Goal: Task Accomplishment & Management: Complete application form

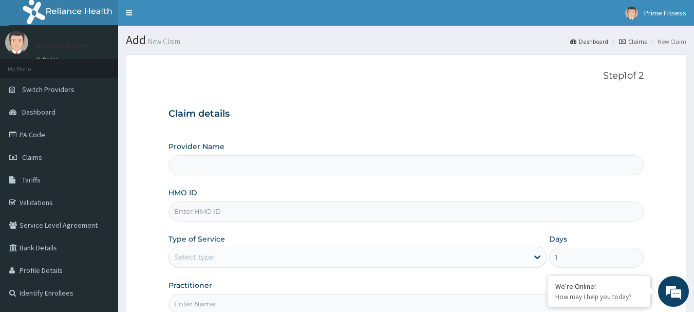
click at [220, 219] on input "HMO ID" at bounding box center [407, 211] width 476 height 20
type input "FMP/10338/A"
click at [254, 158] on input "Provider Name" at bounding box center [407, 165] width 476 height 20
click at [254, 163] on input "Provider Name" at bounding box center [407, 165] width 476 height 20
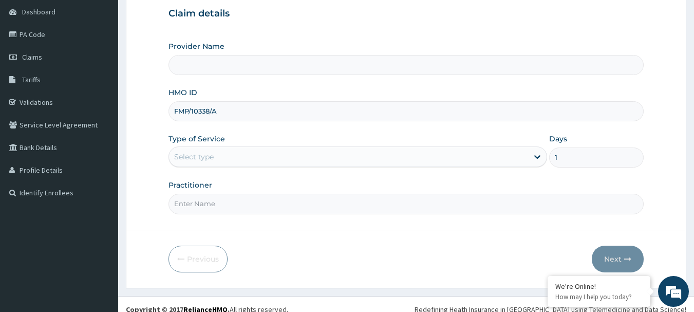
scroll to position [110, 0]
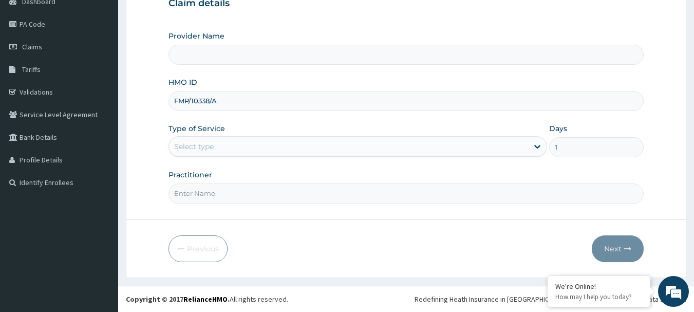
click at [225, 143] on div "Select type" at bounding box center [348, 146] width 359 height 16
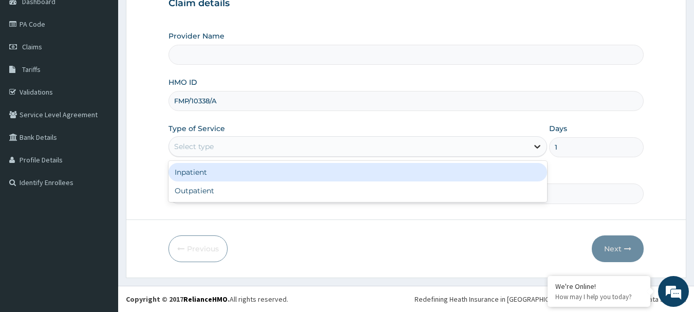
click at [543, 146] on div at bounding box center [537, 146] width 18 height 18
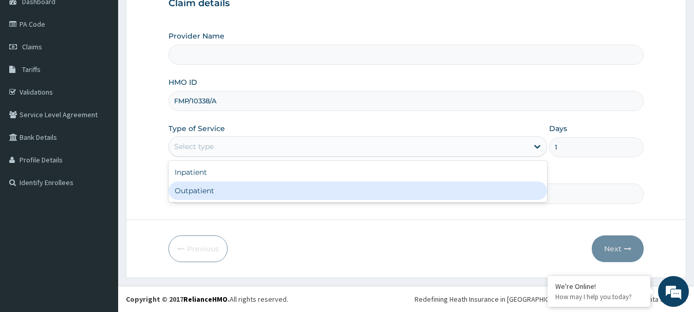
click at [349, 186] on div "Outpatient" at bounding box center [358, 190] width 379 height 18
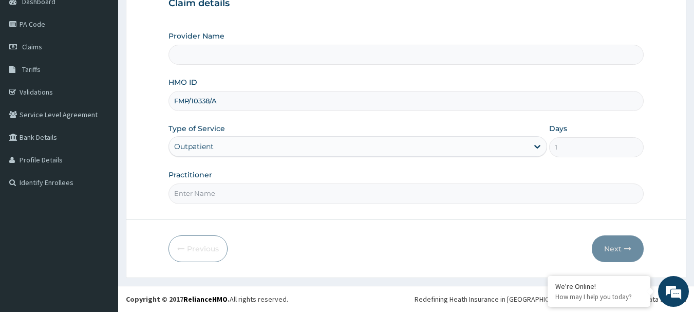
click at [272, 203] on input "Practitioner" at bounding box center [407, 193] width 476 height 20
drag, startPoint x: 272, startPoint y: 203, endPoint x: 261, endPoint y: 215, distance: 16.4
click at [261, 215] on form "Step 1 of 2 Claim details Provider Name HMO ID FMP/10338/A Type of Service Outp…" at bounding box center [406, 111] width 561 height 334
type input "Prime fitness"
click at [237, 42] on div "Provider Name" at bounding box center [407, 48] width 476 height 34
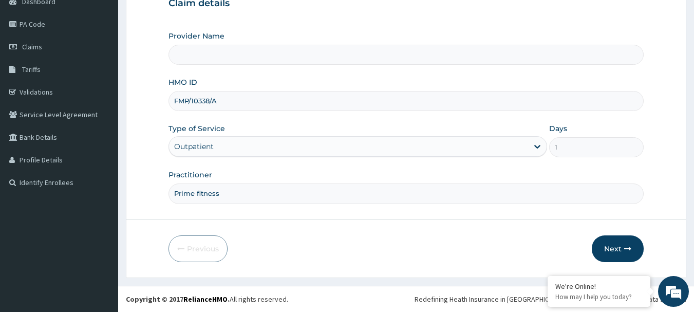
click at [237, 52] on input "Provider Name" at bounding box center [407, 55] width 476 height 20
click at [625, 242] on button "Next" at bounding box center [618, 248] width 52 height 27
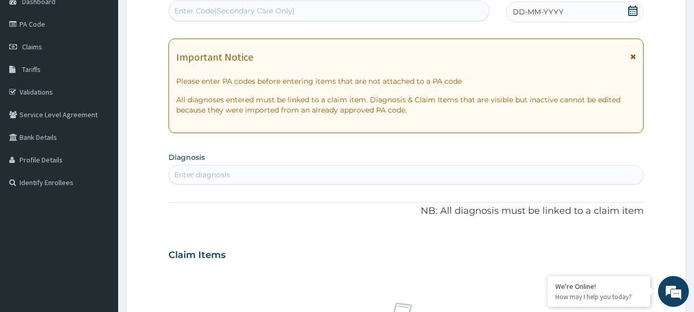
click at [218, 6] on div "Enter Code(Secondary Care Only)" at bounding box center [234, 11] width 121 height 10
type input "PA/73E628"
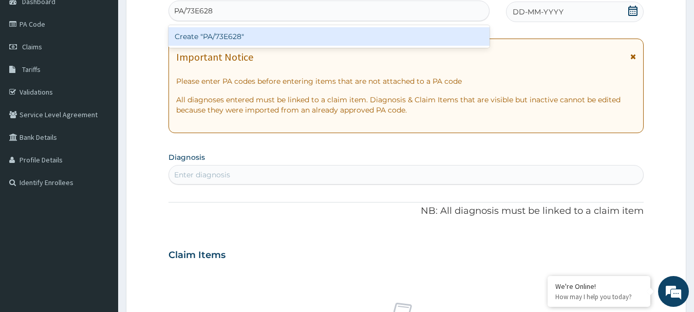
click at [229, 40] on div "Create "PA/73E628"" at bounding box center [330, 36] width 322 height 18
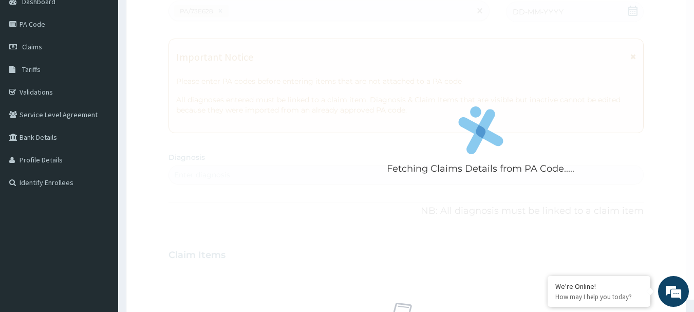
click at [187, 95] on div "Fetching Claims Details from PA Code....." at bounding box center [481, 144] width 625 height 312
click at [246, 128] on div "Fetching Claims Details from PA Code....." at bounding box center [481, 144] width 625 height 312
click at [234, 136] on div "Fetching Claims Details from PA Code....." at bounding box center [481, 144] width 625 height 312
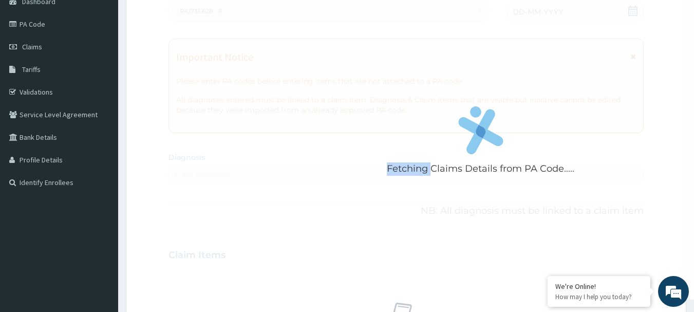
click at [234, 136] on div "Fetching Claims Details from PA Code....." at bounding box center [481, 144] width 625 height 312
click at [233, 136] on div "Fetching Claims Details from PA Code....." at bounding box center [481, 144] width 625 height 312
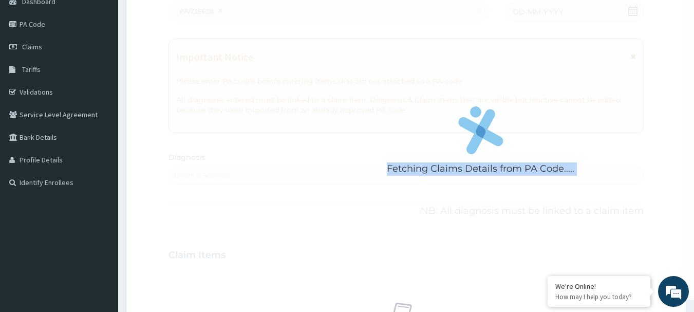
click at [233, 136] on div "Fetching Claims Details from PA Code....." at bounding box center [481, 144] width 625 height 312
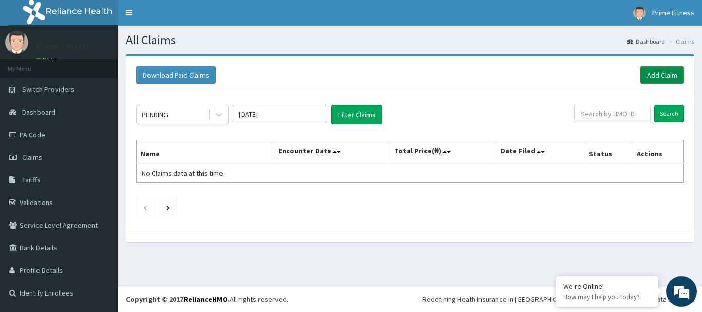
click at [668, 74] on link "Add Claim" at bounding box center [662, 74] width 44 height 17
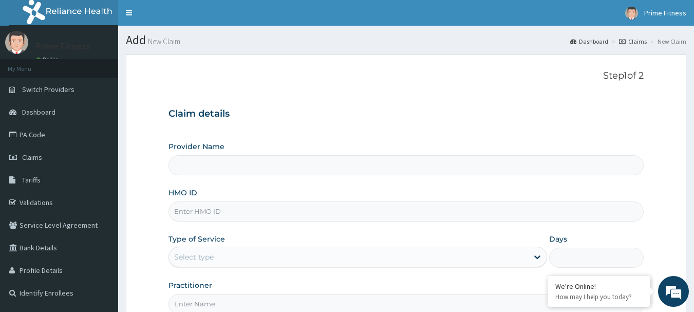
type input "Prime Fitness"
type input "1"
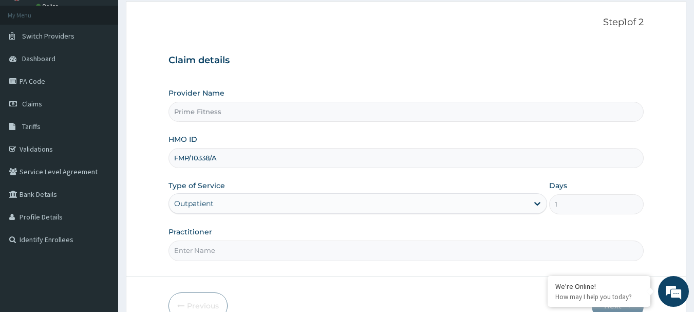
scroll to position [107, 0]
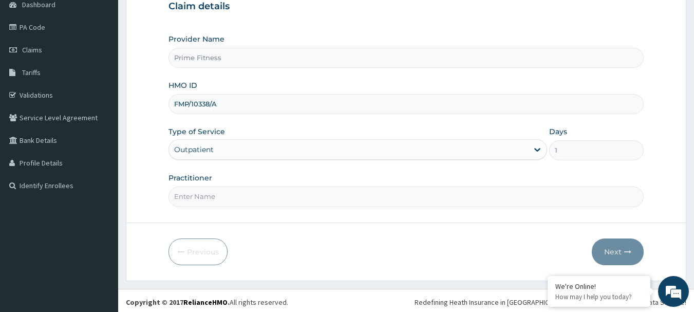
type input "FMP/10338/A"
click at [200, 192] on input "Practitioner" at bounding box center [407, 197] width 476 height 20
type input "Prime fitness"
click at [609, 250] on button "Next" at bounding box center [618, 251] width 52 height 27
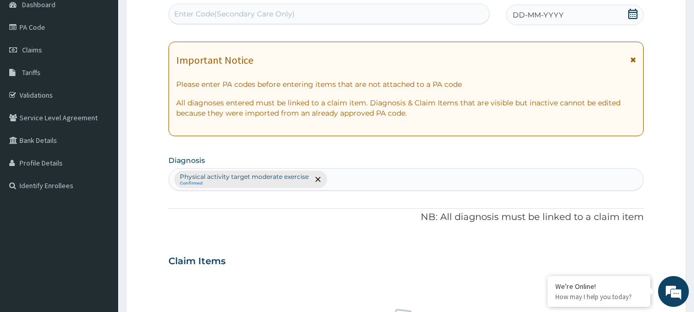
click at [206, 6] on div "Enter Code(Secondary Care Only)" at bounding box center [329, 14] width 321 height 16
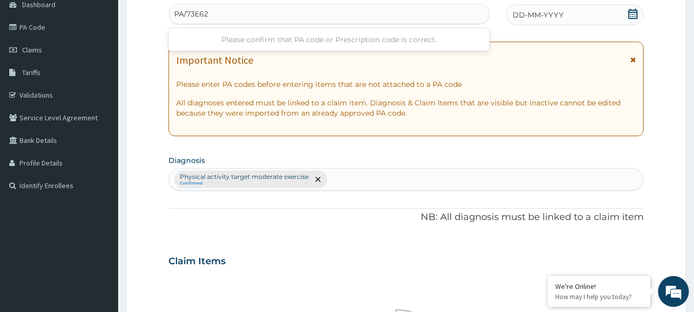
type input "PA/73E628"
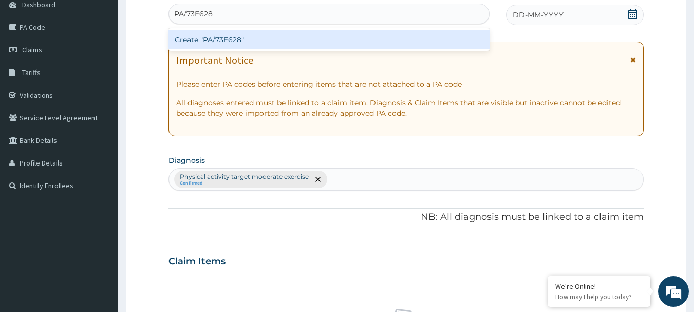
click at [271, 38] on div "Create "PA/73E628"" at bounding box center [330, 39] width 322 height 18
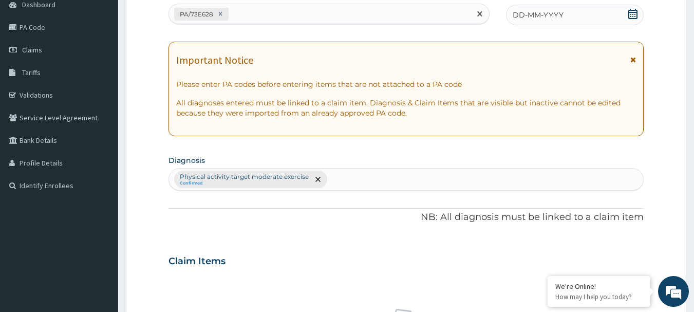
click at [632, 13] on icon at bounding box center [633, 14] width 10 height 10
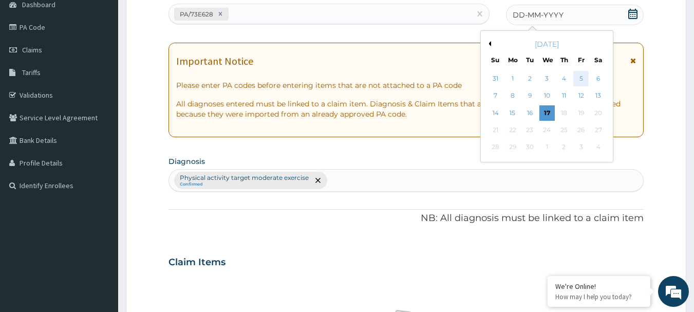
click at [580, 80] on div "5" at bounding box center [580, 78] width 15 height 15
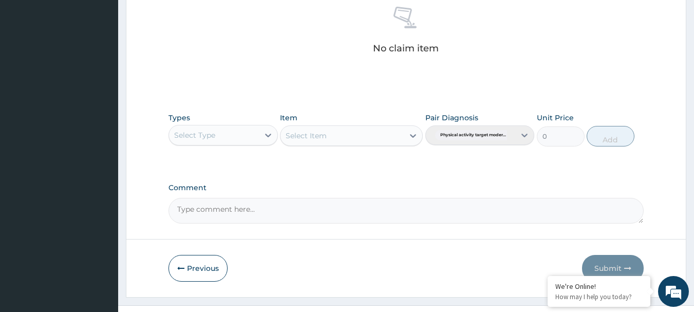
scroll to position [416, 0]
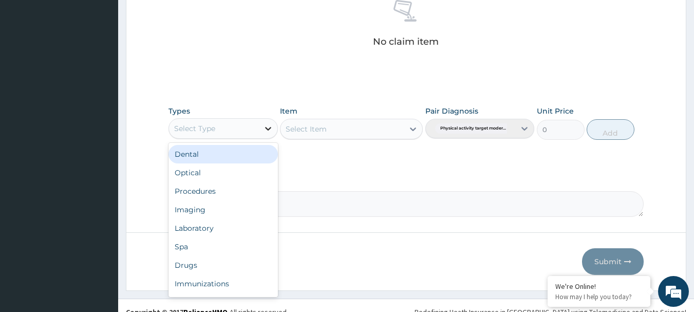
click at [264, 129] on icon at bounding box center [268, 128] width 10 height 10
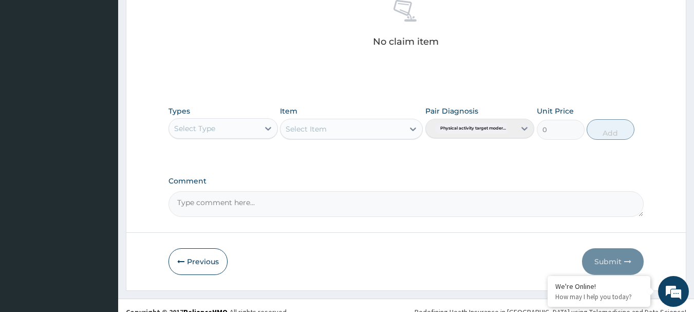
click at [237, 125] on div "Select Type" at bounding box center [214, 128] width 90 height 16
type input "GYM"
click at [230, 158] on div "Gym" at bounding box center [223, 154] width 109 height 18
click at [418, 124] on div "Select Item" at bounding box center [351, 129] width 143 height 21
click at [413, 131] on icon at bounding box center [413, 129] width 6 height 4
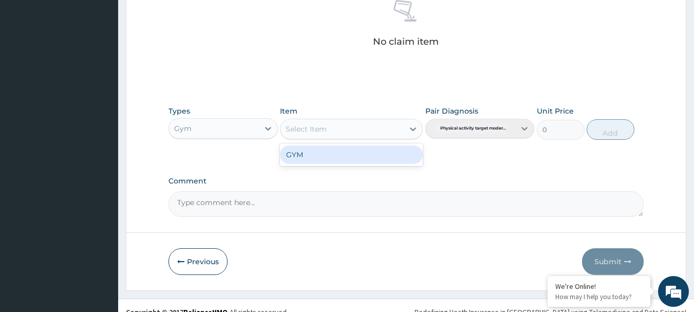
click at [364, 159] on div "GYM" at bounding box center [351, 154] width 143 height 18
type input "1500"
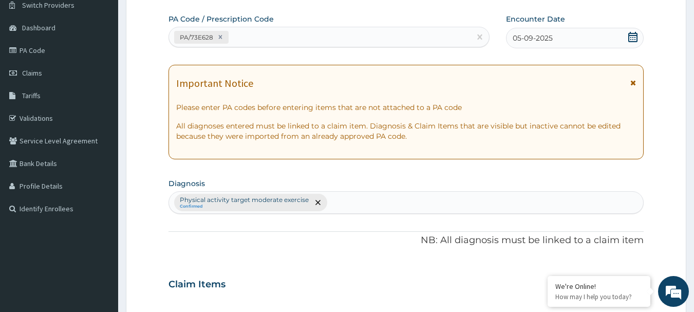
scroll to position [0, 0]
